Goal: Task Accomplishment & Management: Complete application form

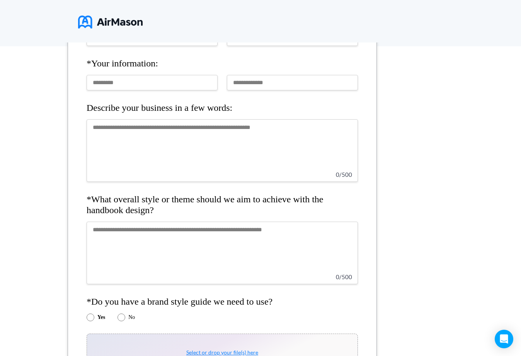
scroll to position [149, 0]
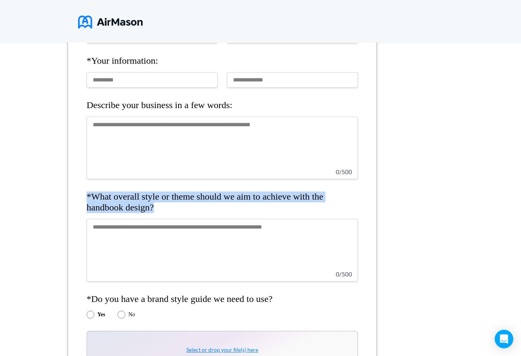
drag, startPoint x: 166, startPoint y: 206, endPoint x: 73, endPoint y: 201, distance: 93.7
copy h4 "*What overall style or theme should we aim to achieve with the handbook design?"
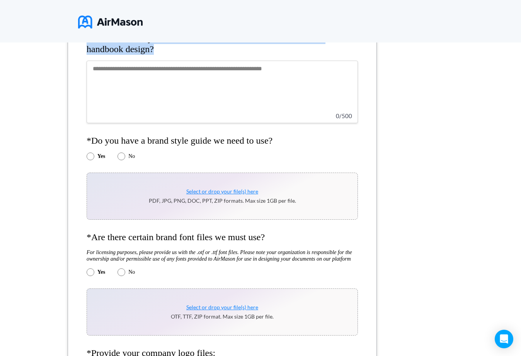
scroll to position [317, 0]
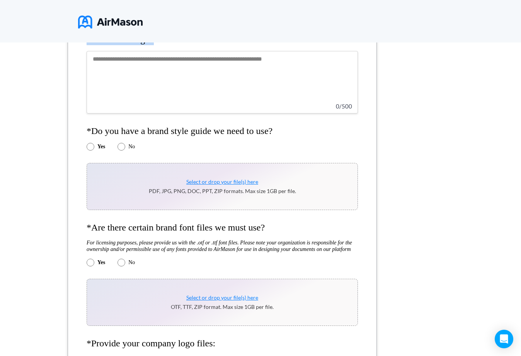
click at [201, 134] on h4 "*Do you have a brand style guide we need to use?" at bounding box center [222, 131] width 271 height 11
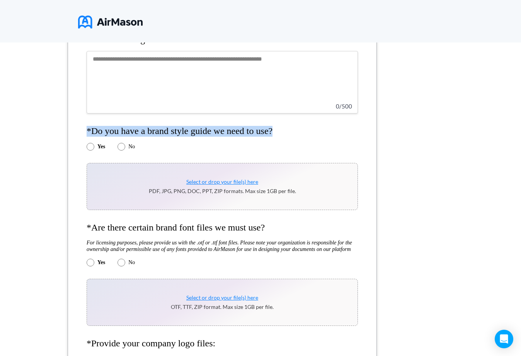
copy h4 "*Do you have a brand style guide we need to use?"
click at [197, 232] on h4 "*Are there certain brand font files we must use?" at bounding box center [222, 228] width 271 height 11
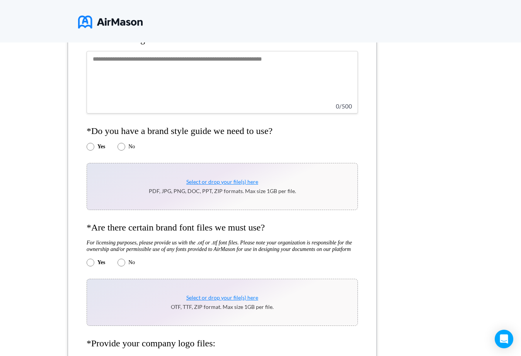
click at [197, 232] on h4 "*Are there certain brand font files we must use?" at bounding box center [222, 228] width 271 height 11
click at [134, 240] on h5 "For licensing purposes, please provide us with the .otf or .ttf font files. Ple…" at bounding box center [222, 246] width 271 height 13
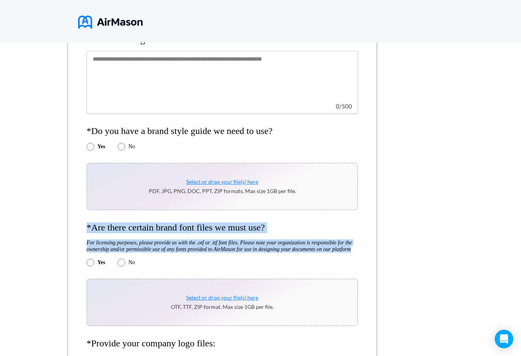
drag, startPoint x: 88, startPoint y: 224, endPoint x: 187, endPoint y: 259, distance: 105.7
click at [187, 259] on form "*Organization name: *Your information: Describe your business in a few words: 0…" at bounding box center [222, 350] width 309 height 1047
copy form "*Are there certain brand font files we must use? For licensing purposes, please…"
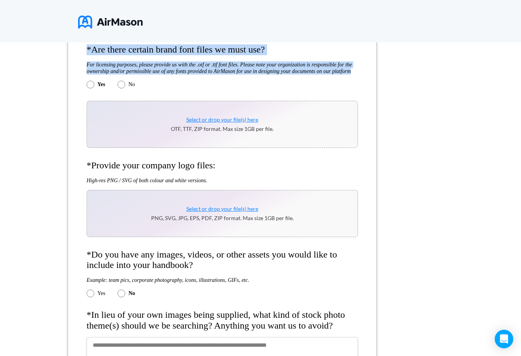
scroll to position [504, 0]
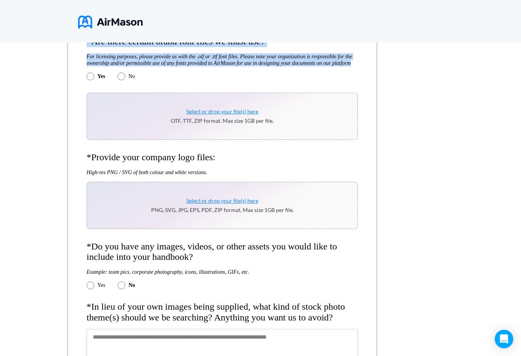
click at [189, 158] on h4 "*Provide your company logo files:" at bounding box center [222, 157] width 271 height 11
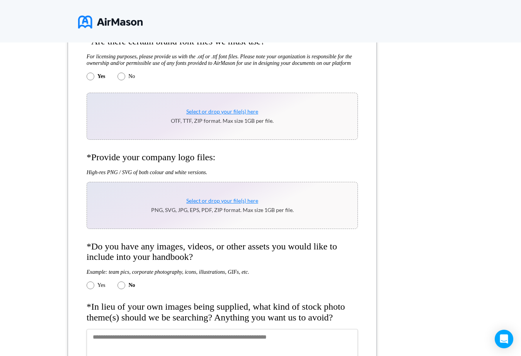
click at [189, 158] on h4 "*Provide your company logo files:" at bounding box center [222, 157] width 271 height 11
copy h4 "*Provide your company logo files:"
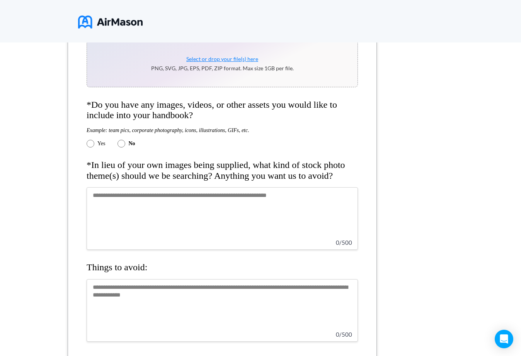
scroll to position [647, 0]
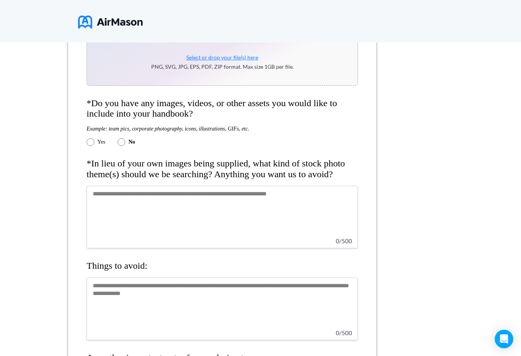
click at [175, 116] on h4 "*Do you have any images, videos, or other assets you would like to include into…" at bounding box center [222, 108] width 271 height 21
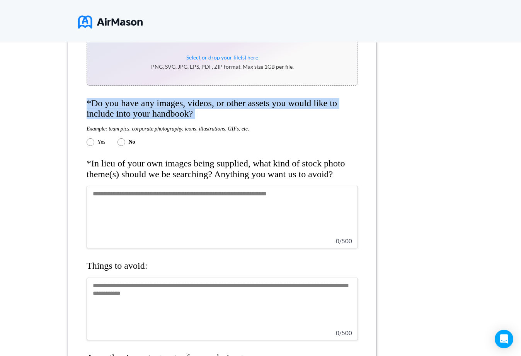
click at [175, 116] on h4 "*Do you have any images, videos, or other assets you would like to include into…" at bounding box center [222, 108] width 271 height 21
copy h4 "*Do you have any images, videos, or other assets you would like to include into…"
click at [201, 180] on h4 "*In lieu of your own images being supplied, what kind of stock photo theme(s) s…" at bounding box center [222, 168] width 271 height 21
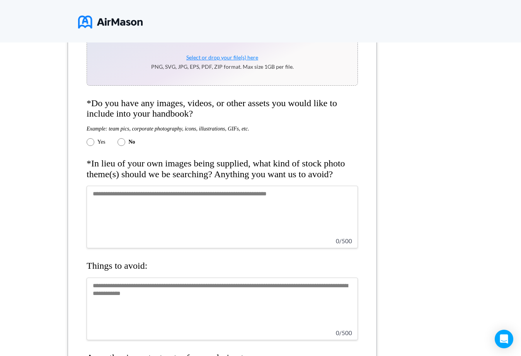
click at [201, 180] on h4 "*In lieu of your own images being supplied, what kind of stock photo theme(s) s…" at bounding box center [222, 168] width 271 height 21
copy h4 "be"
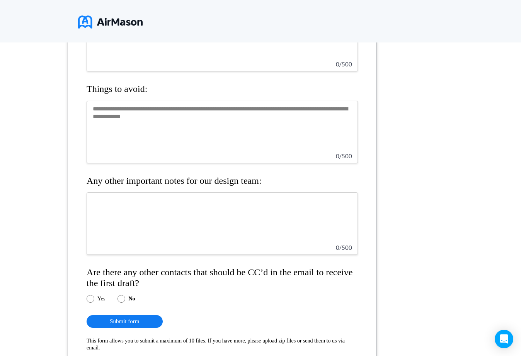
scroll to position [830, 0]
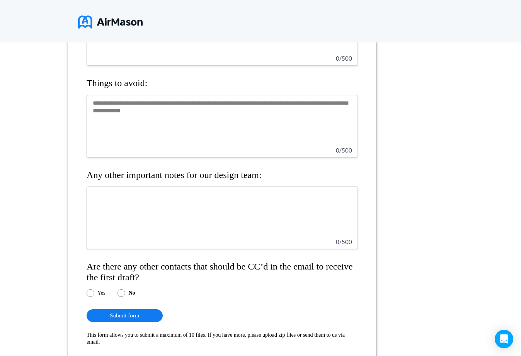
click at [137, 89] on h4 "Things to avoid:" at bounding box center [222, 83] width 271 height 11
copy h4 "avoid"
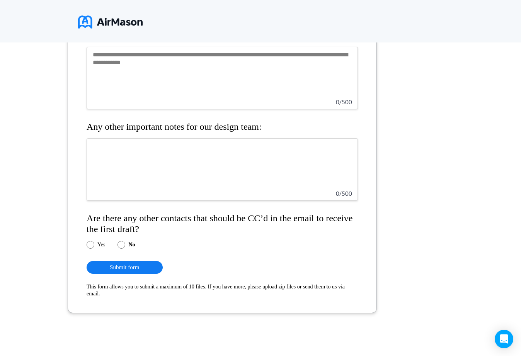
scroll to position [883, 0]
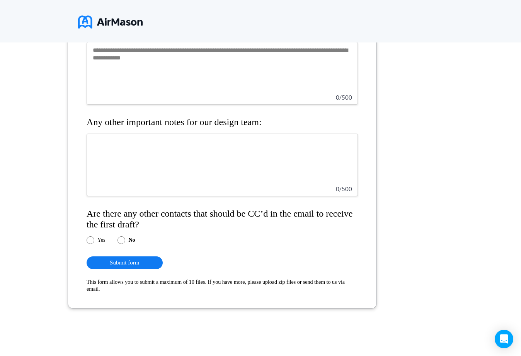
click at [189, 128] on h4 "Any other important notes for our design team:" at bounding box center [222, 122] width 271 height 11
copy h4 "notes"
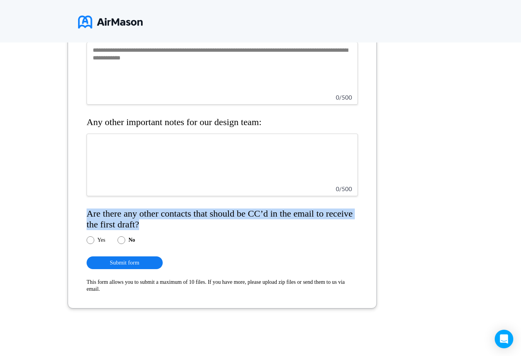
drag, startPoint x: 175, startPoint y: 240, endPoint x: 85, endPoint y: 234, distance: 90.2
copy h4 "Are there any other contacts that should be CC’d in the email to receive the fi…"
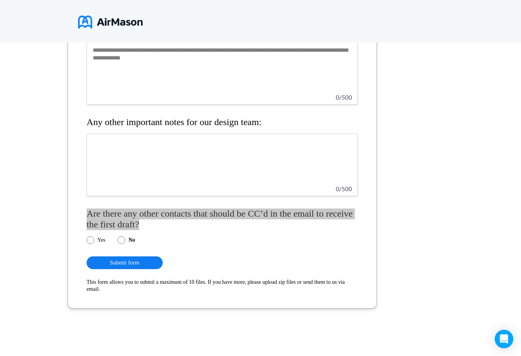
scroll to position [900, 0]
